Goal: Check status: Check status

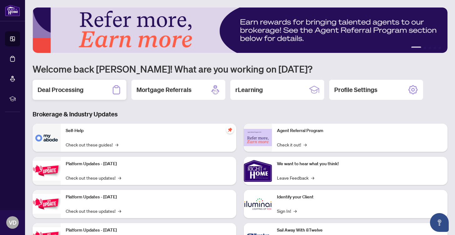
click at [78, 86] on h2 "Deal Processing" at bounding box center [61, 89] width 46 height 9
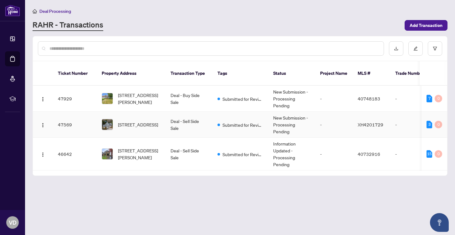
click at [69, 115] on td "47569" at bounding box center [75, 125] width 44 height 26
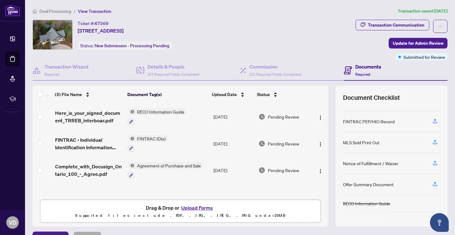
scroll to position [68, 0]
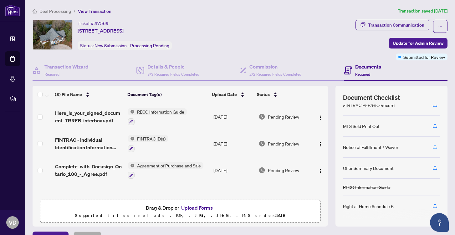
click at [435, 147] on icon "button" at bounding box center [435, 147] width 6 height 6
